Goal: Task Accomplishment & Management: Manage account settings

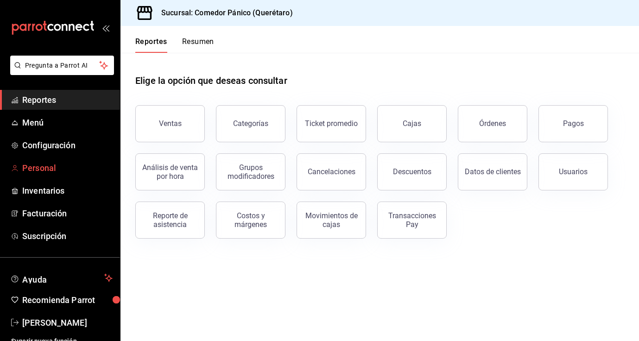
click at [50, 170] on span "Personal" at bounding box center [67, 168] width 90 height 13
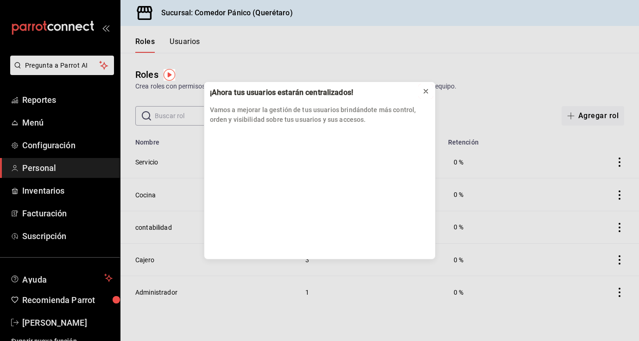
click at [425, 93] on icon at bounding box center [425, 91] width 7 height 7
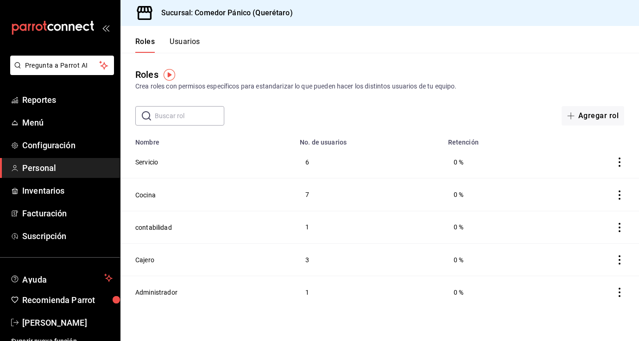
click at [177, 38] on button "Usuarios" at bounding box center [185, 45] width 31 height 16
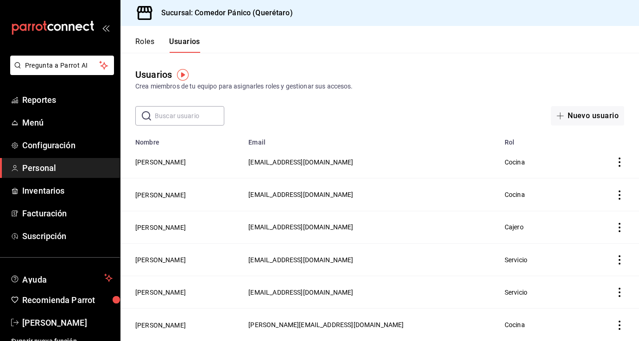
drag, startPoint x: 233, startPoint y: 192, endPoint x: 213, endPoint y: 180, distance: 23.1
click at [213, 180] on td "[PERSON_NAME]" at bounding box center [181, 194] width 122 height 32
click at [177, 163] on button "[PERSON_NAME]" at bounding box center [160, 161] width 50 height 9
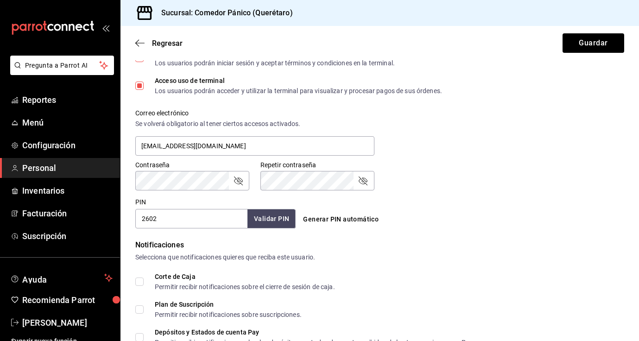
scroll to position [303, 0]
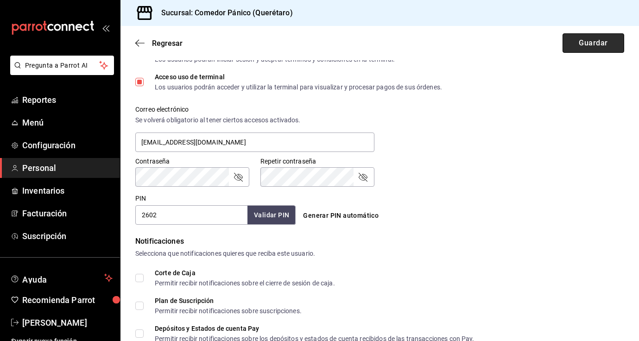
click at [613, 49] on button "Guardar" at bounding box center [593, 42] width 62 height 19
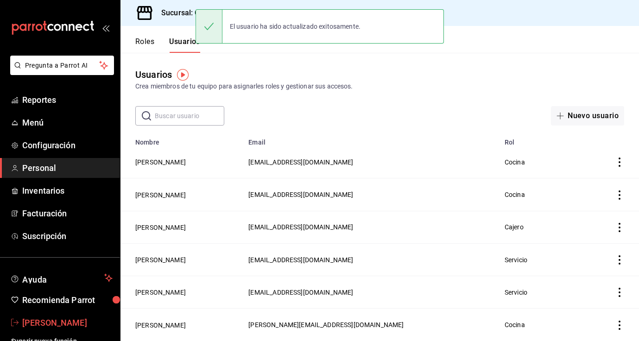
click at [60, 322] on span "[PERSON_NAME]" at bounding box center [67, 322] width 90 height 13
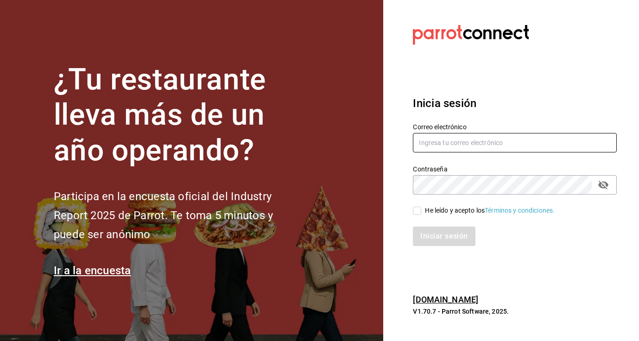
type input "[EMAIL_ADDRESS][DOMAIN_NAME]"
